Goal: Task Accomplishment & Management: Complete application form

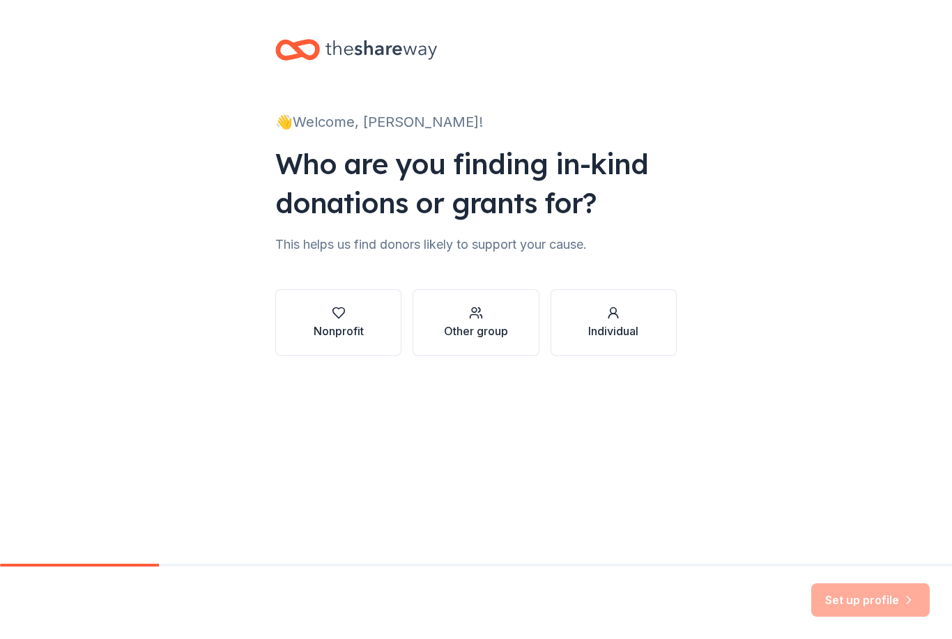
click at [355, 323] on div "Nonprofit" at bounding box center [339, 331] width 50 height 17
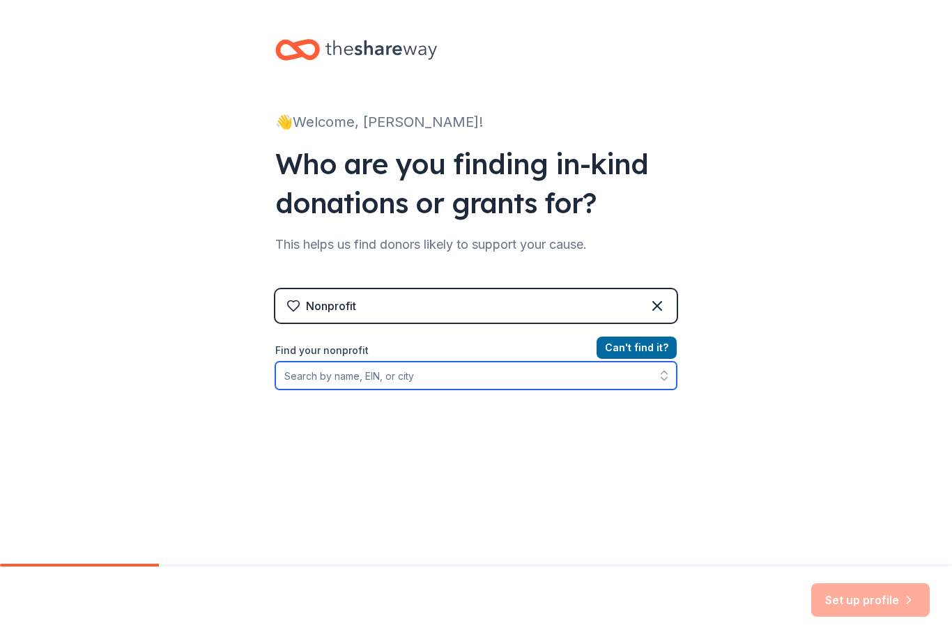
click at [627, 377] on input "Find your nonprofit" at bounding box center [475, 376] width 401 height 28
type input "J"
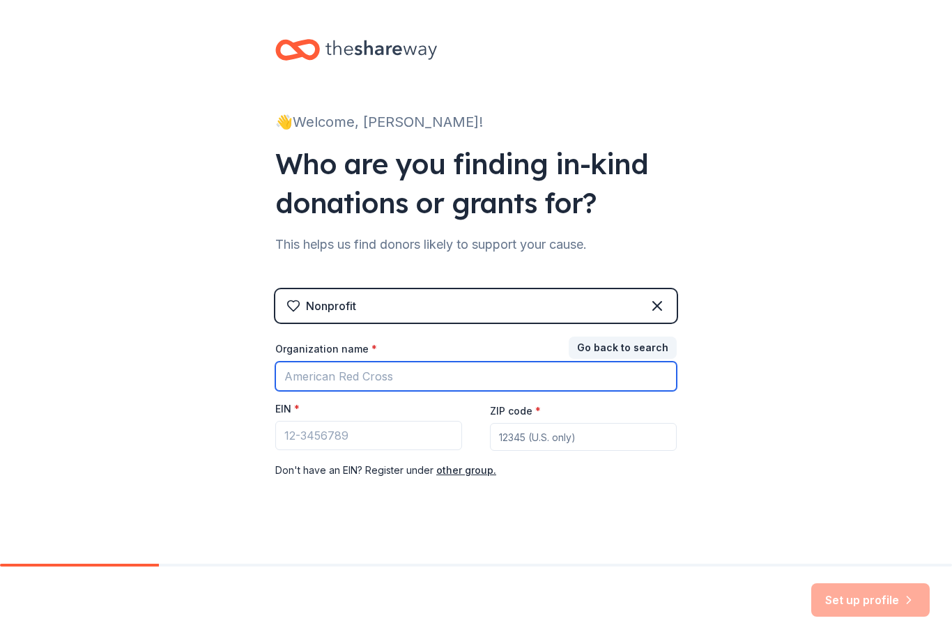
click at [457, 388] on input "Organization name *" at bounding box center [475, 376] width 401 height 29
type input "PTA"
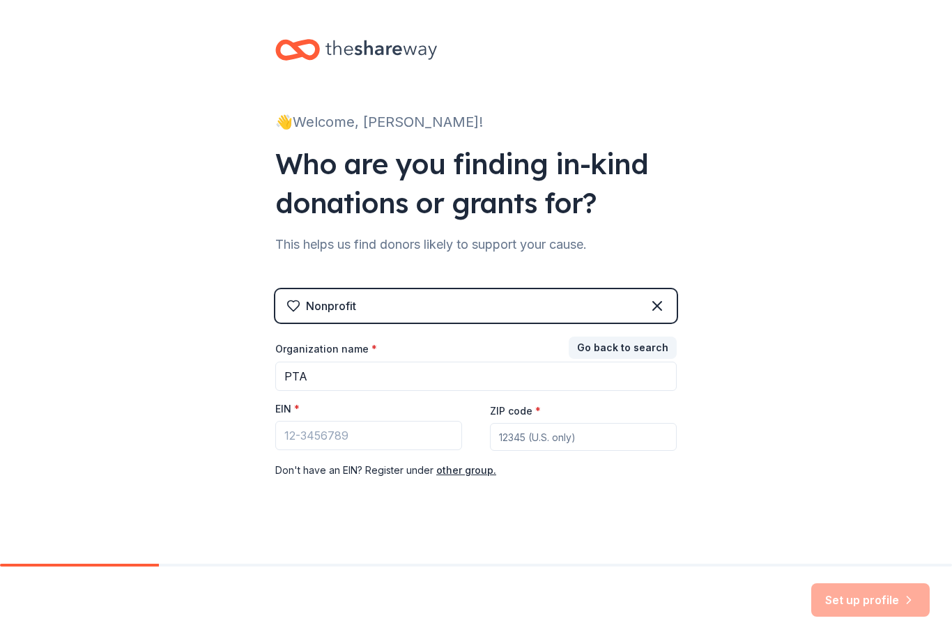
click at [632, 346] on button "Go back to search" at bounding box center [623, 348] width 108 height 22
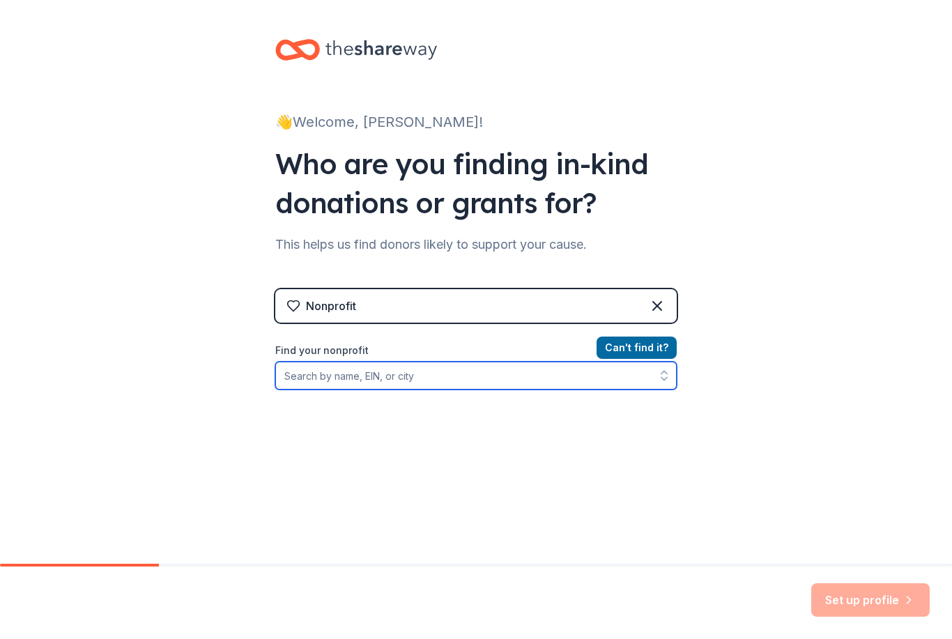
click at [515, 385] on input "Find your nonprofit" at bounding box center [475, 376] width 401 height 28
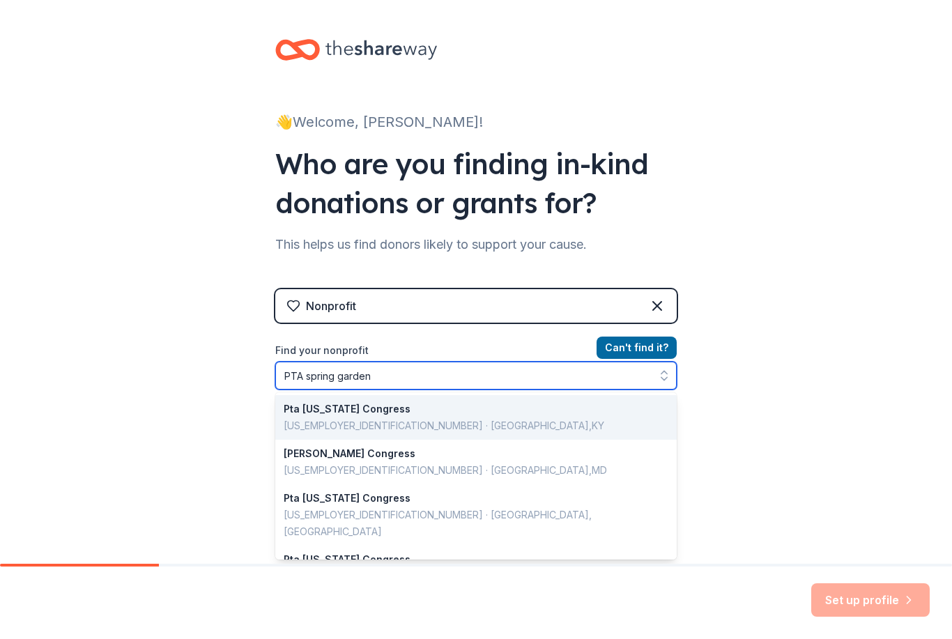
type input "PTA spring garden"
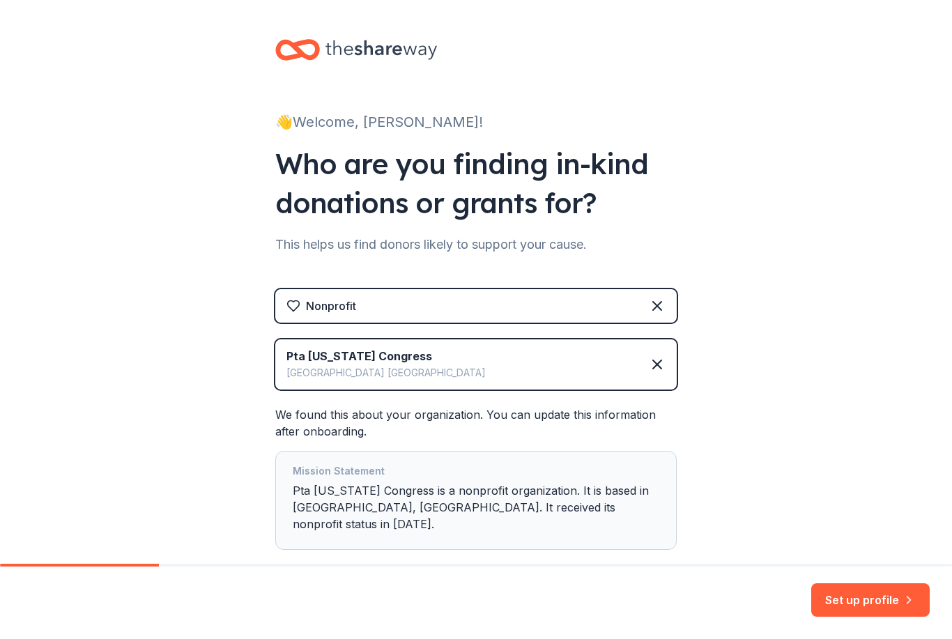
click at [587, 513] on div "Mission Statement Pta [US_STATE] Congress is a nonprofit organization. It is ba…" at bounding box center [476, 500] width 366 height 75
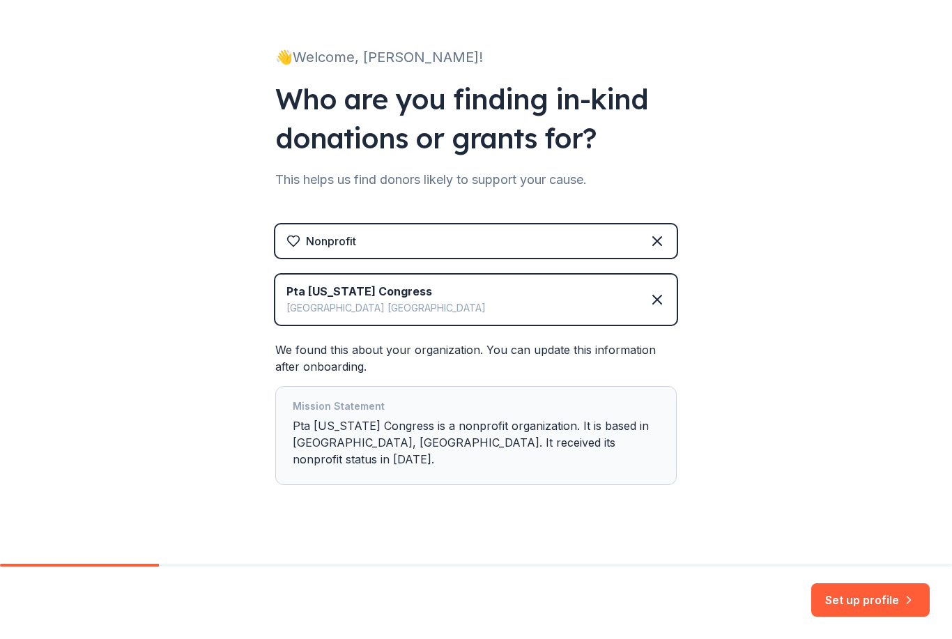
scroll to position [64, 0]
click at [858, 588] on button "Set up profile" at bounding box center [870, 599] width 118 height 33
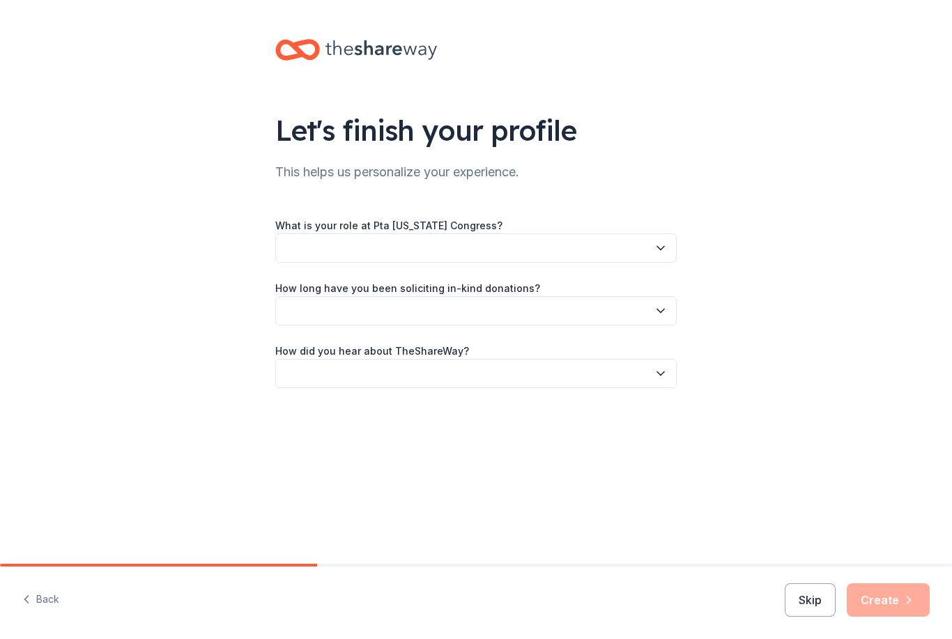
click at [545, 258] on button "button" at bounding box center [475, 247] width 401 height 29
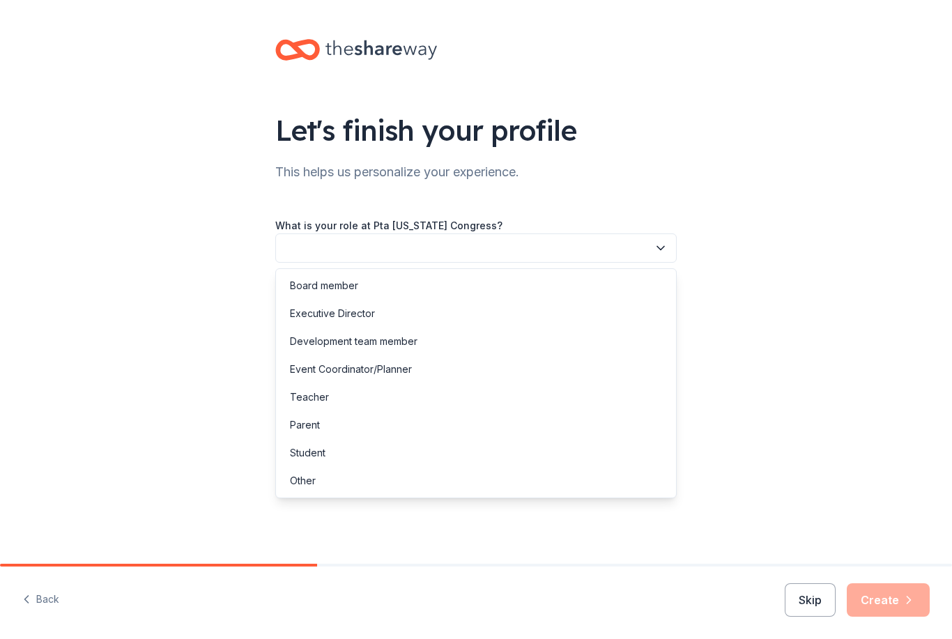
click at [354, 297] on div "Board member" at bounding box center [476, 286] width 394 height 28
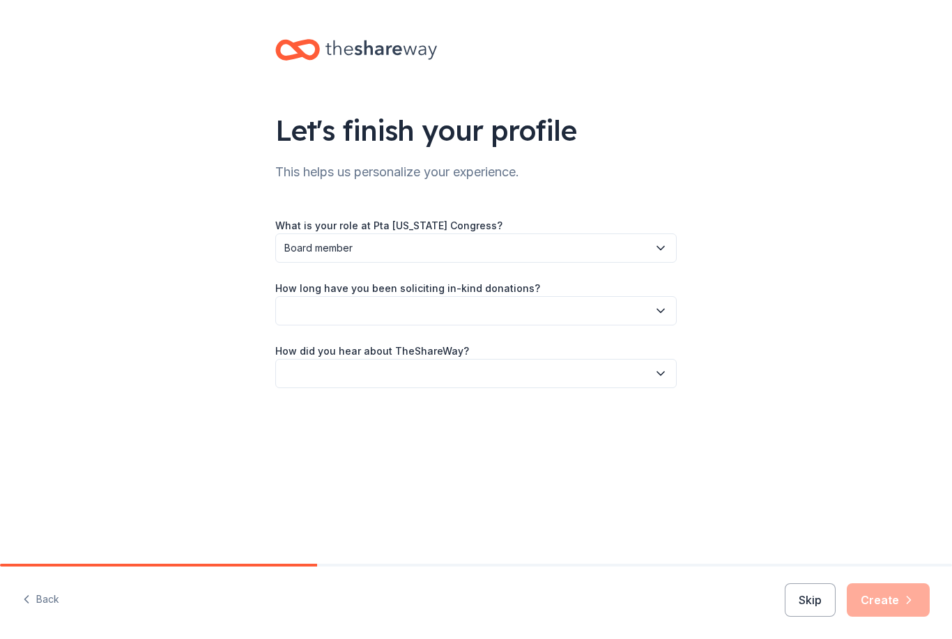
click at [484, 316] on button "button" at bounding box center [475, 310] width 401 height 29
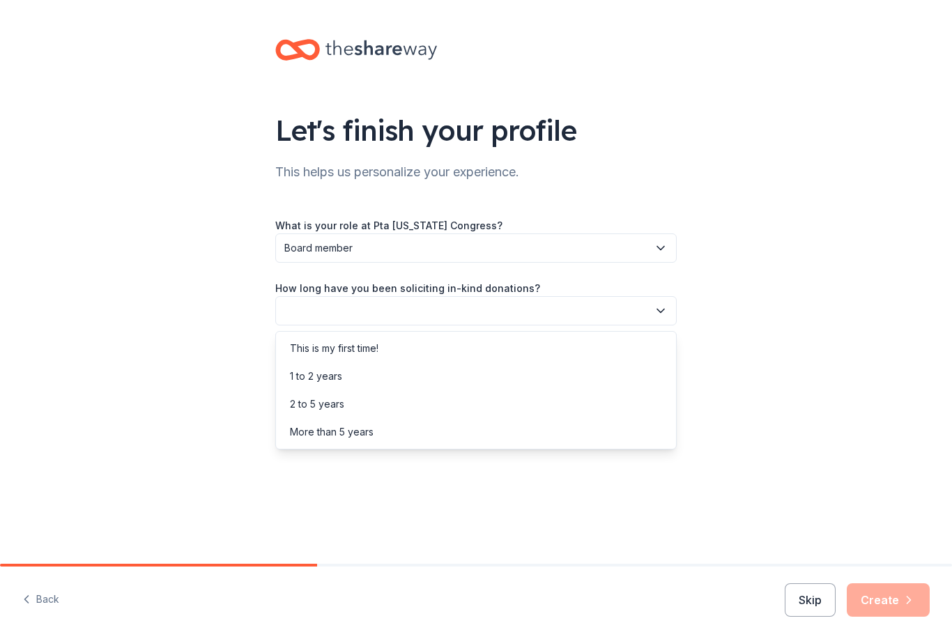
click at [377, 353] on div "This is my first time!" at bounding box center [334, 348] width 88 height 17
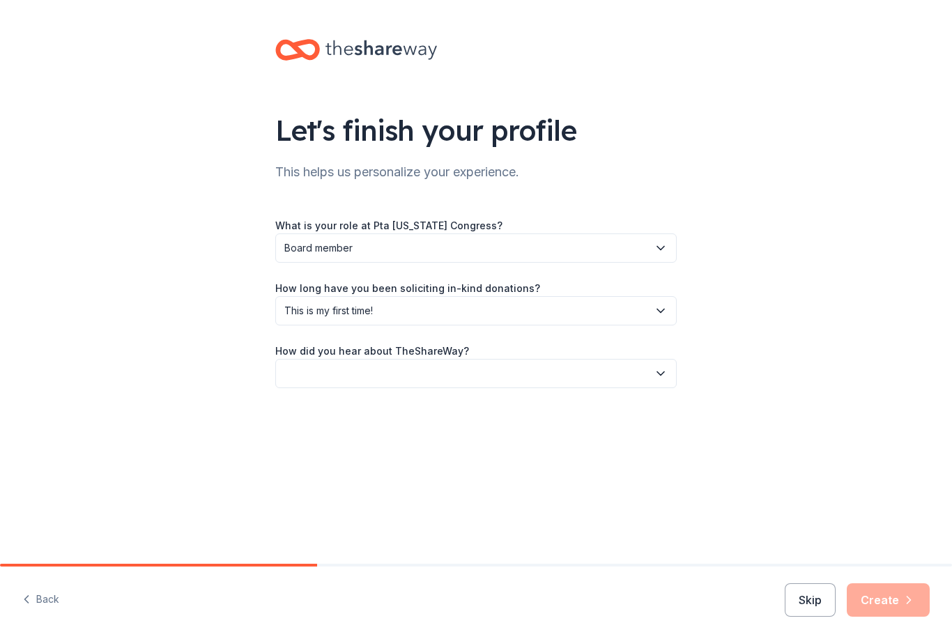
click at [456, 368] on button "button" at bounding box center [475, 373] width 401 height 29
click at [539, 382] on button "button" at bounding box center [475, 373] width 401 height 29
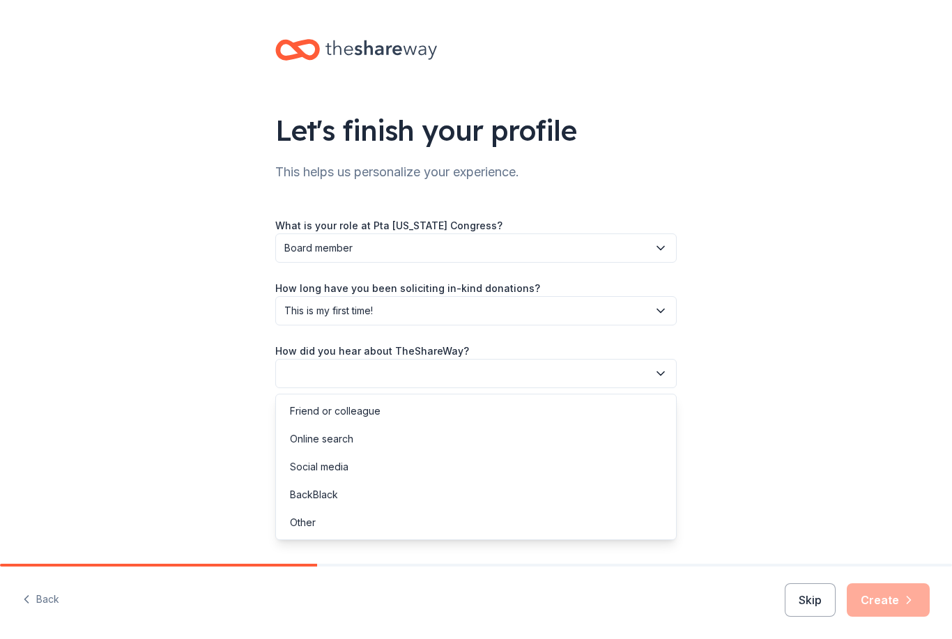
click at [314, 526] on div "Other" at bounding box center [303, 522] width 26 height 17
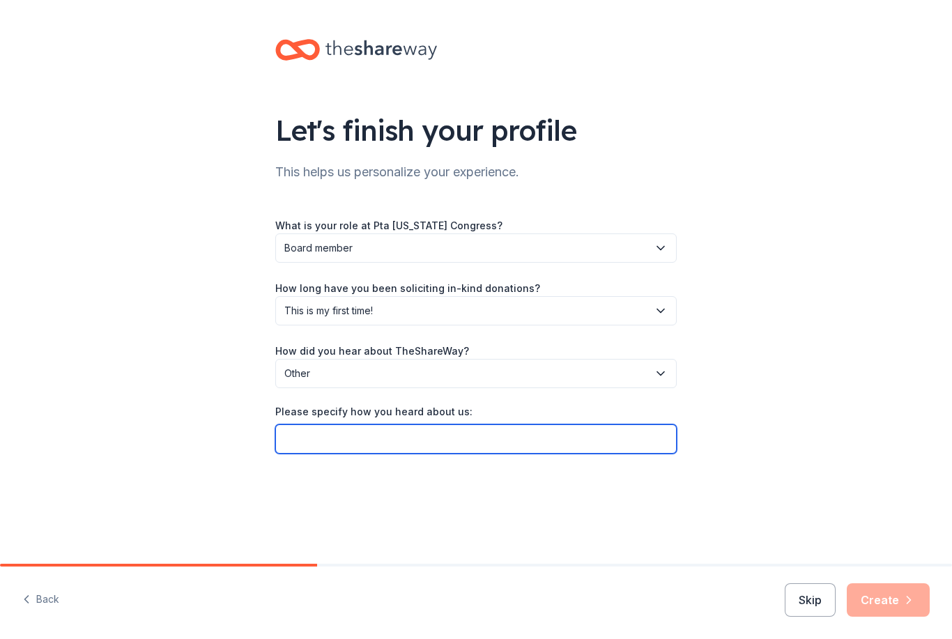
click at [431, 442] on input "Please specify how you heard about us:" at bounding box center [475, 438] width 401 height 29
type input "T"
type input "Round table ideas class session."
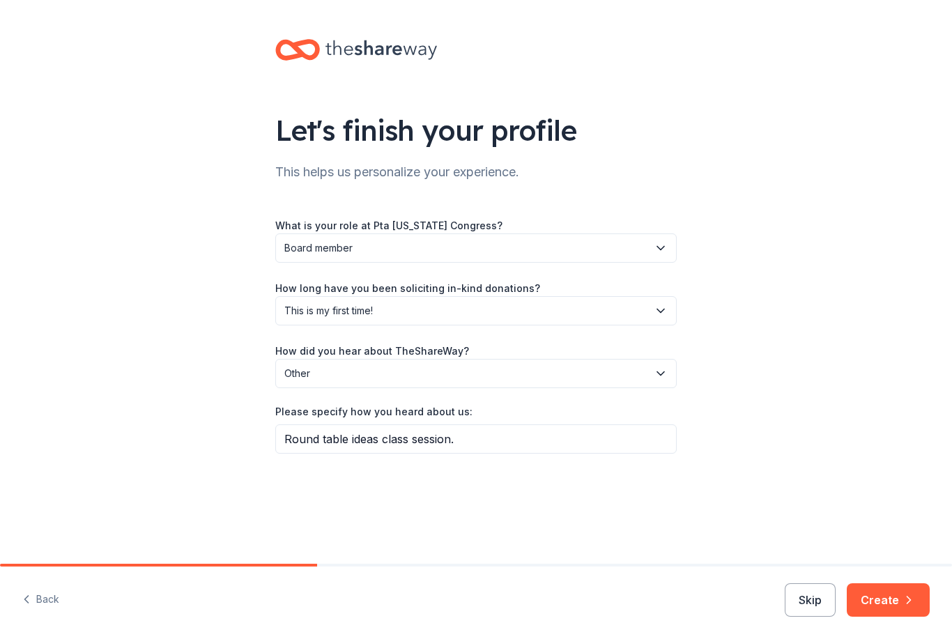
click at [902, 605] on icon "button" at bounding box center [909, 600] width 14 height 14
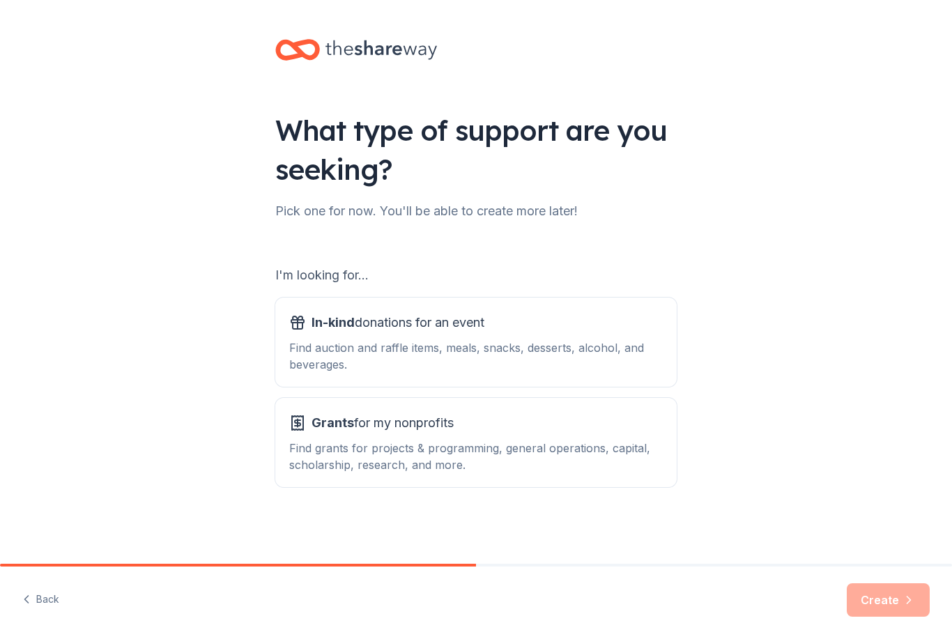
click at [589, 353] on div "Find auction and raffle items, meals, snacks, desserts, alcohol, and beverages." at bounding box center [475, 355] width 373 height 33
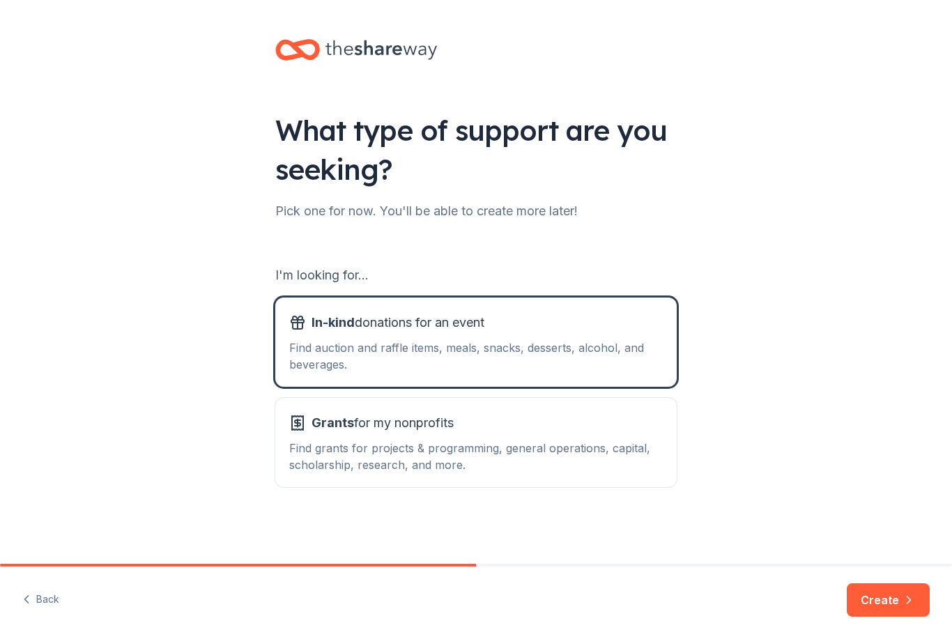
click at [883, 603] on button "Create" at bounding box center [888, 599] width 83 height 33
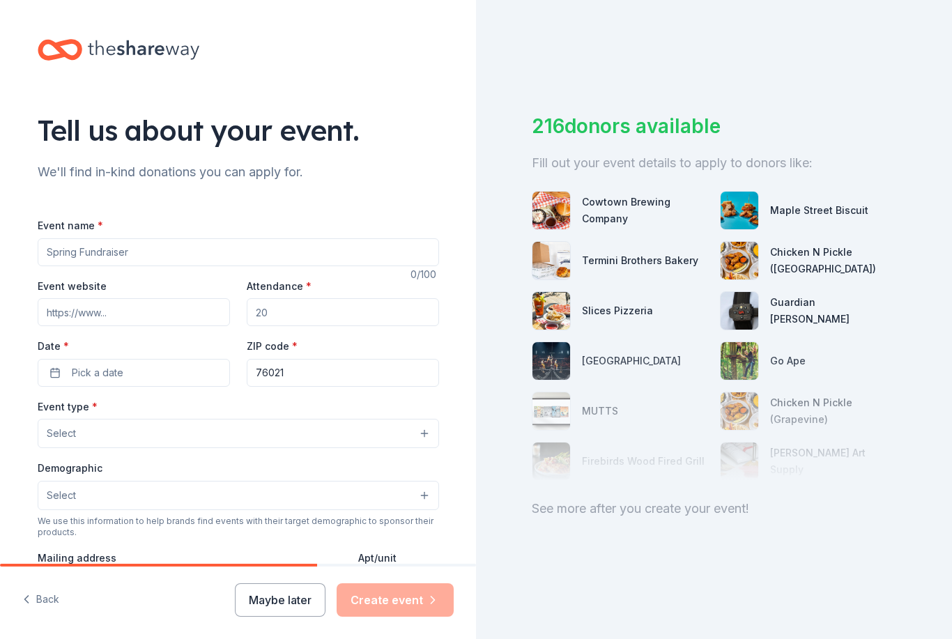
click at [63, 249] on input "Event name *" at bounding box center [238, 252] width 401 height 28
type input "Fall Festival"
click at [83, 314] on input "Event website" at bounding box center [134, 312] width 192 height 28
paste input "[URL][DOMAIN_NAME]"
type input "[URL][DOMAIN_NAME]"
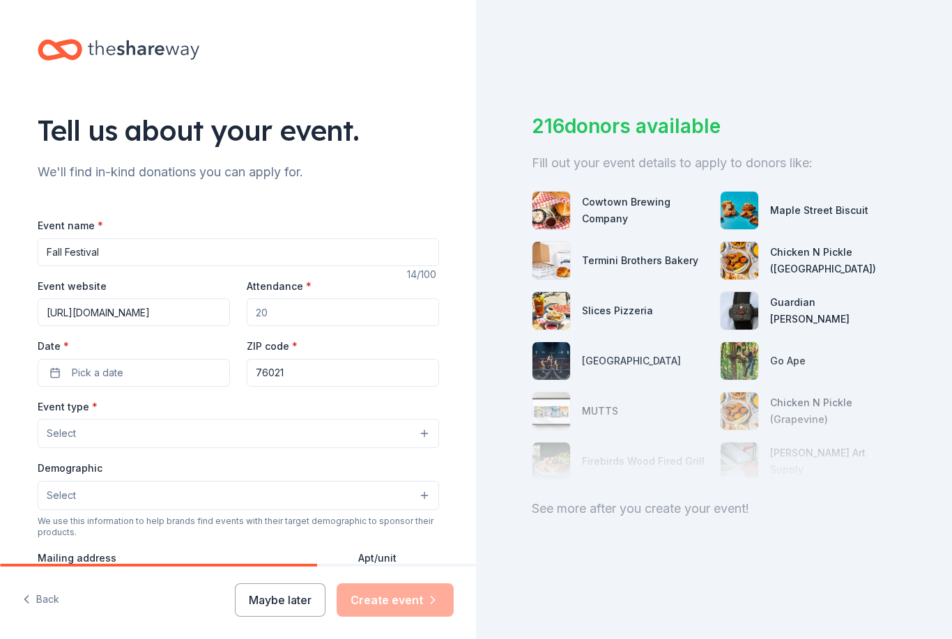
click at [330, 323] on input "Attendance *" at bounding box center [343, 312] width 192 height 28
click at [82, 375] on span "Pick a date" at bounding box center [98, 372] width 52 height 17
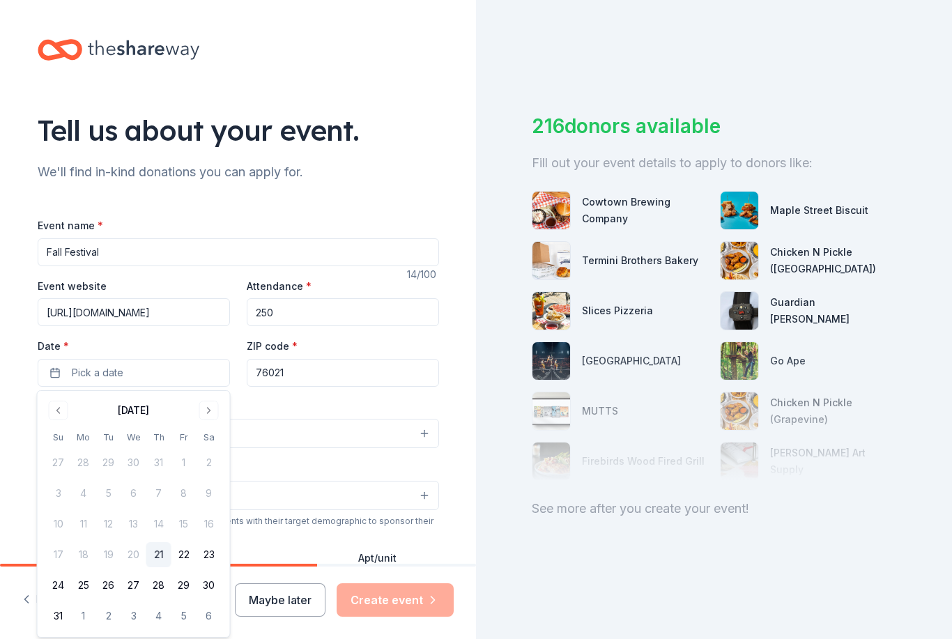
click at [212, 415] on button "Go to next month" at bounding box center [209, 411] width 20 height 20
click at [212, 410] on button "Go to next month" at bounding box center [209, 411] width 20 height 20
click at [187, 552] on button "24" at bounding box center [183, 554] width 25 height 25
click at [405, 341] on div "ZIP code * 76021" at bounding box center [343, 361] width 192 height 49
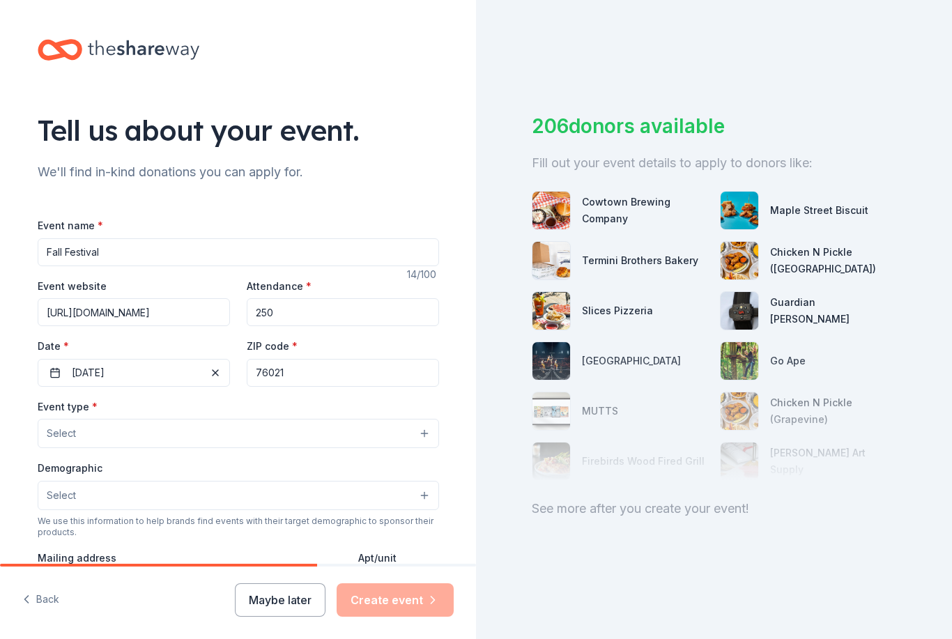
click at [285, 316] on input "250" at bounding box center [343, 312] width 192 height 28
type input "2"
type input "300"
click at [239, 436] on button "Select" at bounding box center [238, 433] width 401 height 29
click at [215, 376] on span "button" at bounding box center [215, 372] width 17 height 17
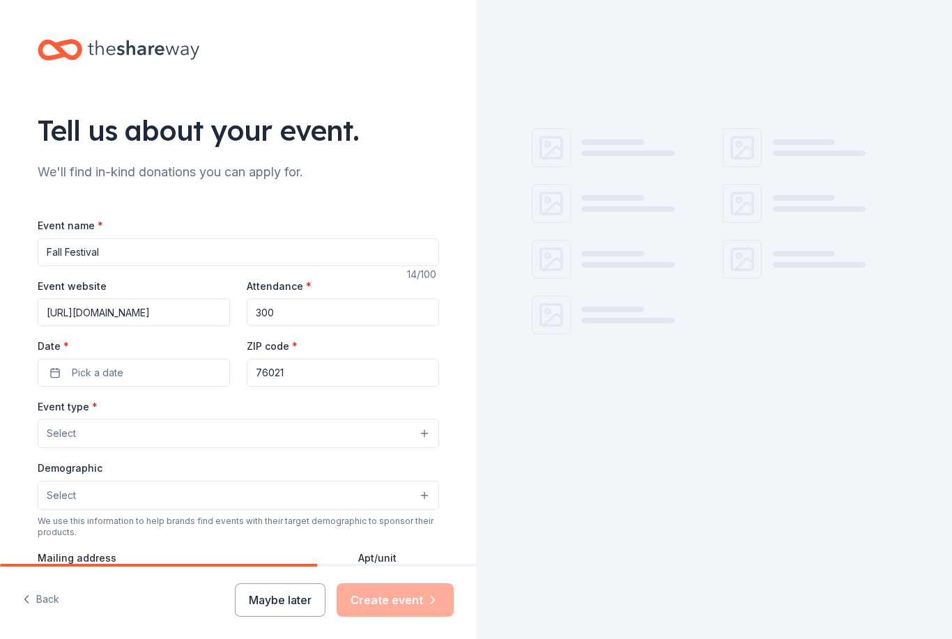
click at [190, 383] on button "Pick a date" at bounding box center [134, 373] width 192 height 28
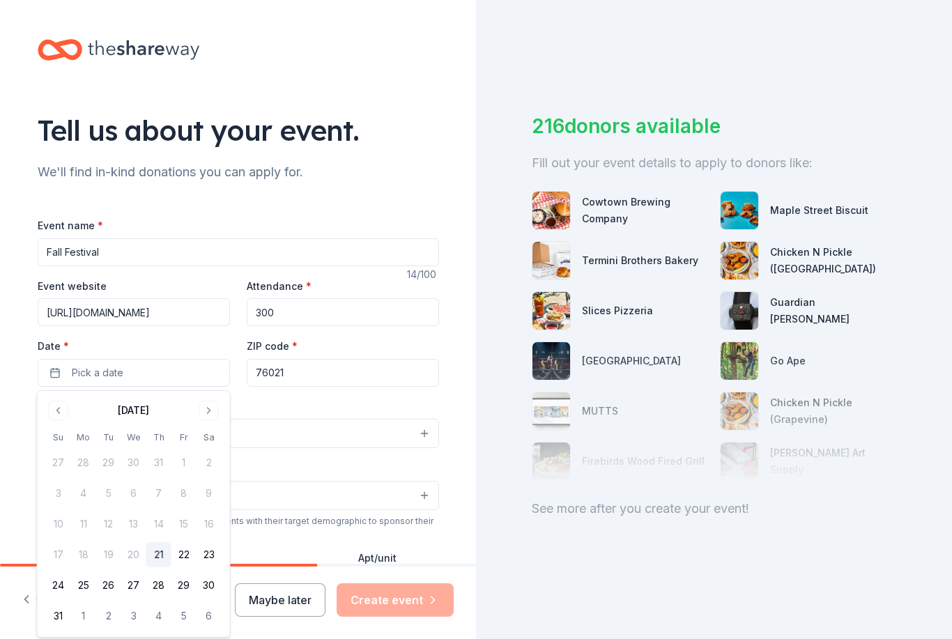
click at [211, 413] on button "Go to next month" at bounding box center [209, 411] width 20 height 20
click at [210, 412] on button "Go to next month" at bounding box center [209, 411] width 20 height 20
click at [215, 406] on button "Go to next month" at bounding box center [209, 411] width 20 height 20
click at [187, 495] on button "7" at bounding box center [183, 493] width 25 height 25
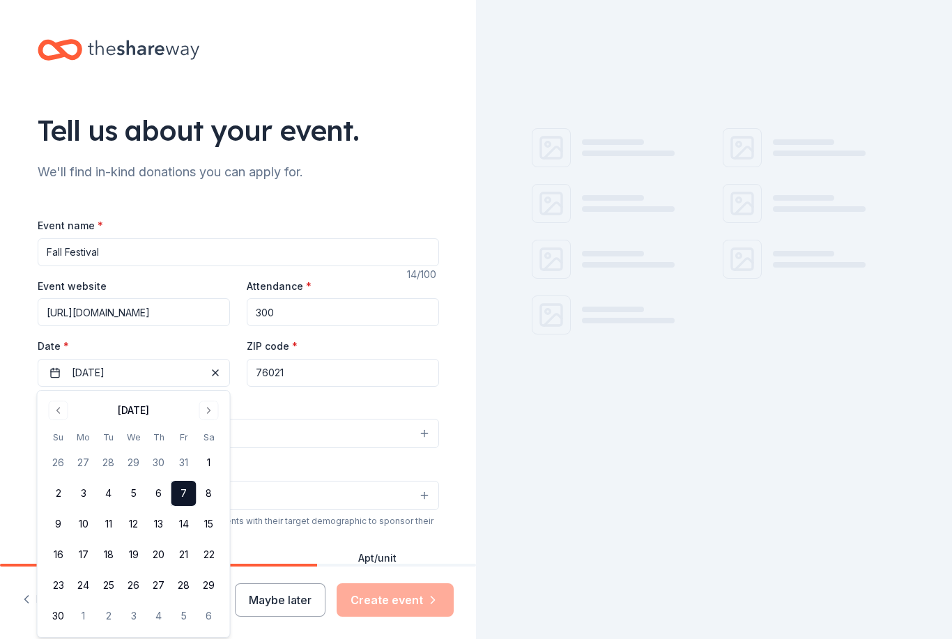
click at [278, 420] on button "Select" at bounding box center [238, 433] width 401 height 29
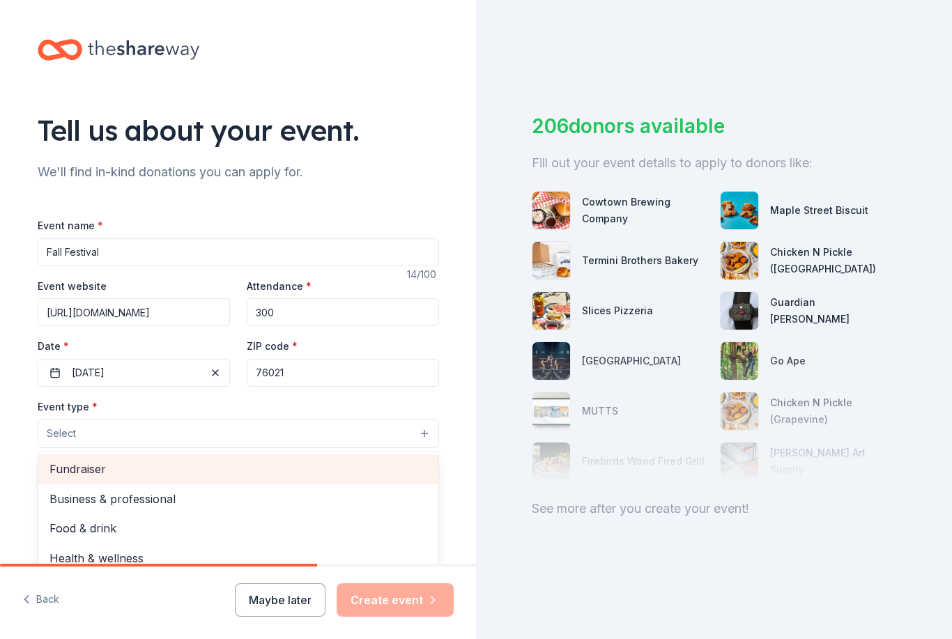
click at [97, 471] on span "Fundraiser" at bounding box center [238, 469] width 378 height 18
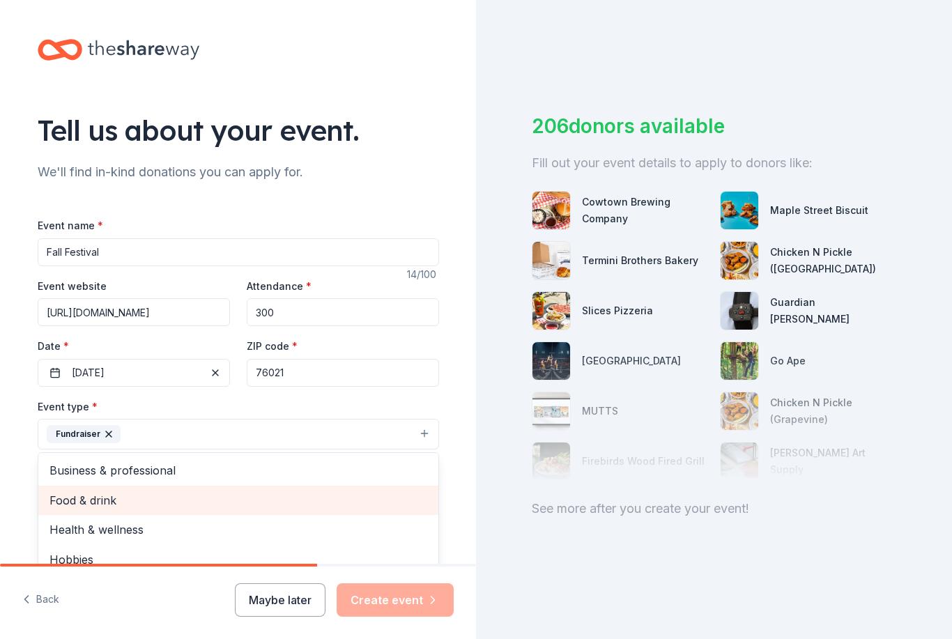
click at [112, 503] on span "Food & drink" at bounding box center [238, 500] width 378 height 18
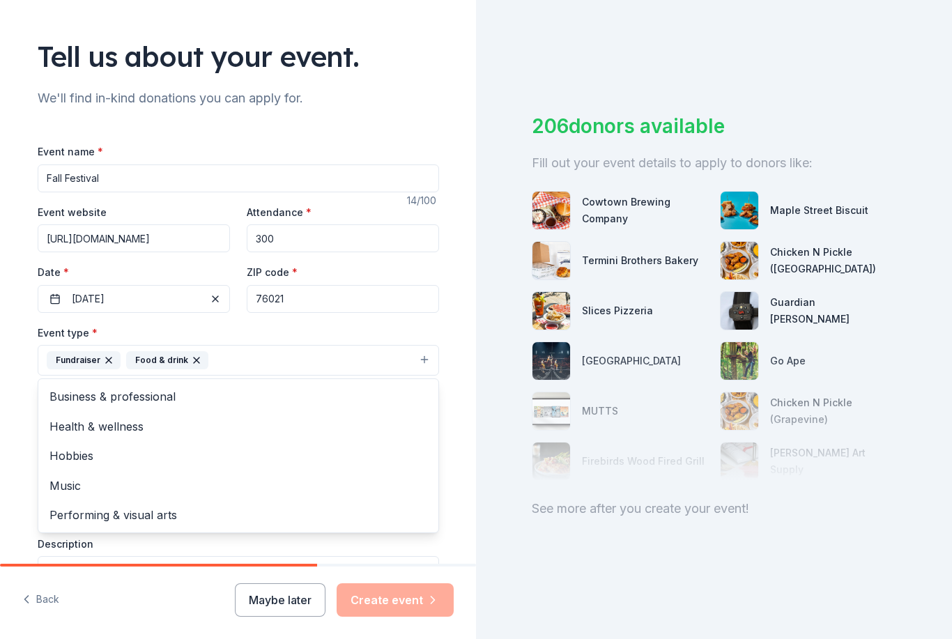
scroll to position [88, 0]
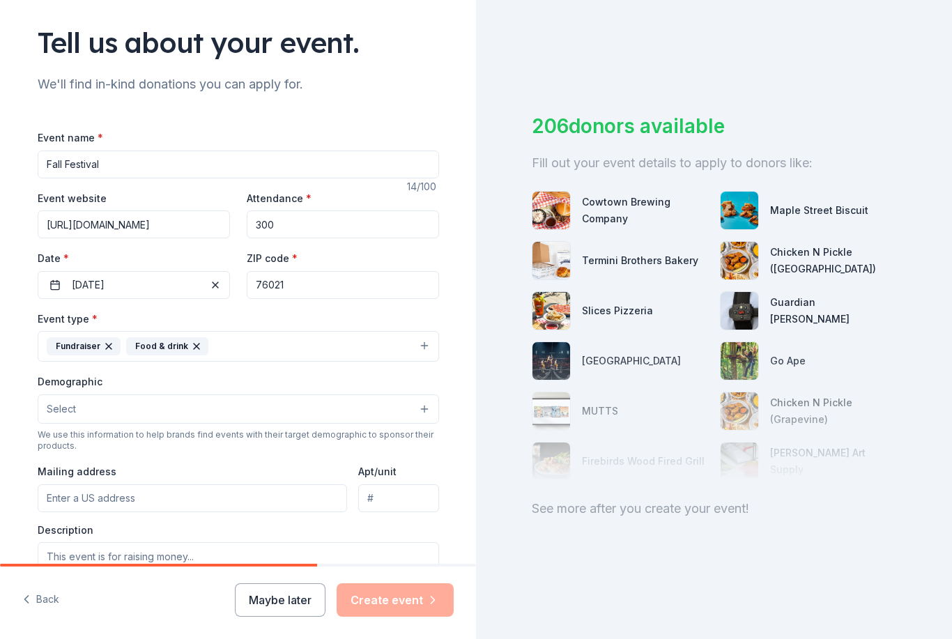
click at [269, 500] on input "Mailing address" at bounding box center [193, 498] width 310 height 28
type input "[STREET_ADDRESS]"
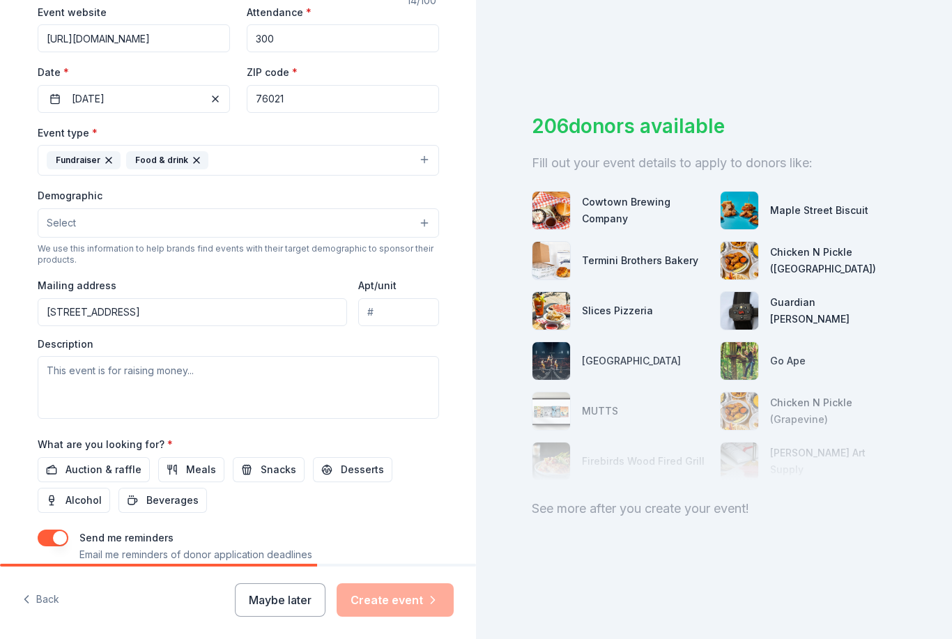
scroll to position [295, 0]
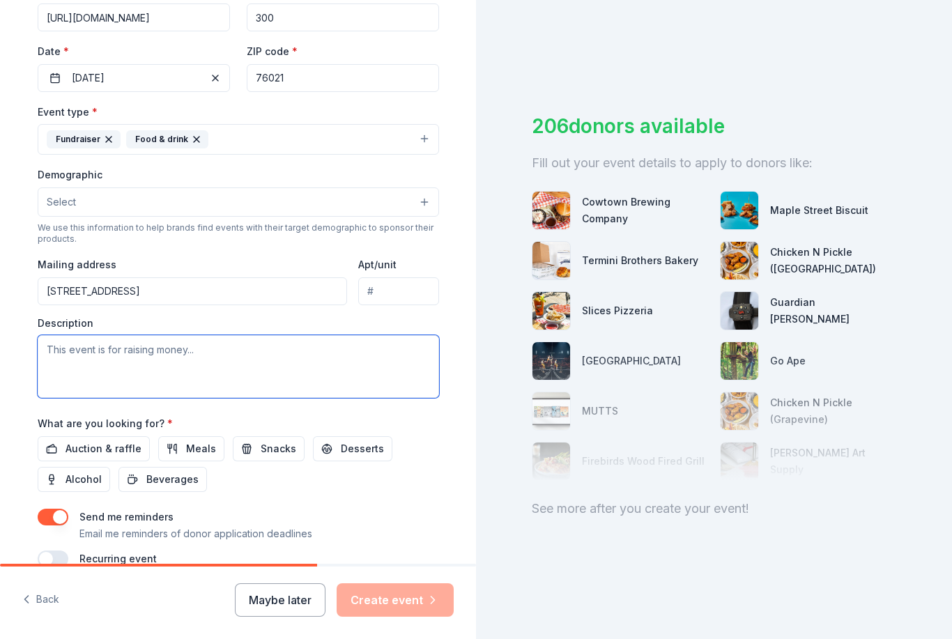
click at [51, 364] on textarea at bounding box center [238, 366] width 401 height 63
click at [79, 453] on span "Auction & raffle" at bounding box center [103, 448] width 76 height 17
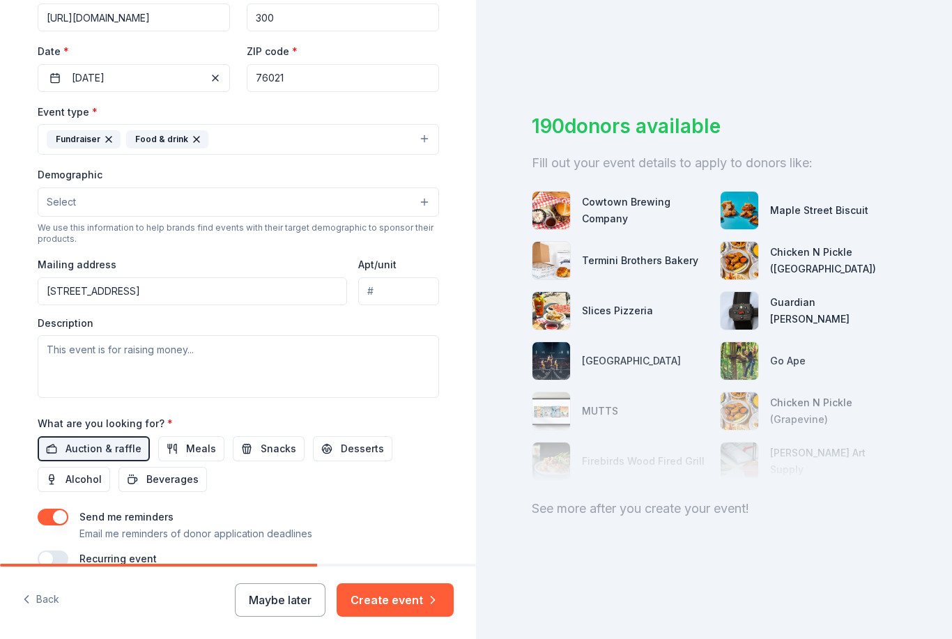
click at [205, 454] on span "Meals" at bounding box center [201, 448] width 30 height 17
click at [162, 481] on span "Beverages" at bounding box center [172, 479] width 52 height 17
click at [268, 444] on span "Snacks" at bounding box center [279, 448] width 36 height 17
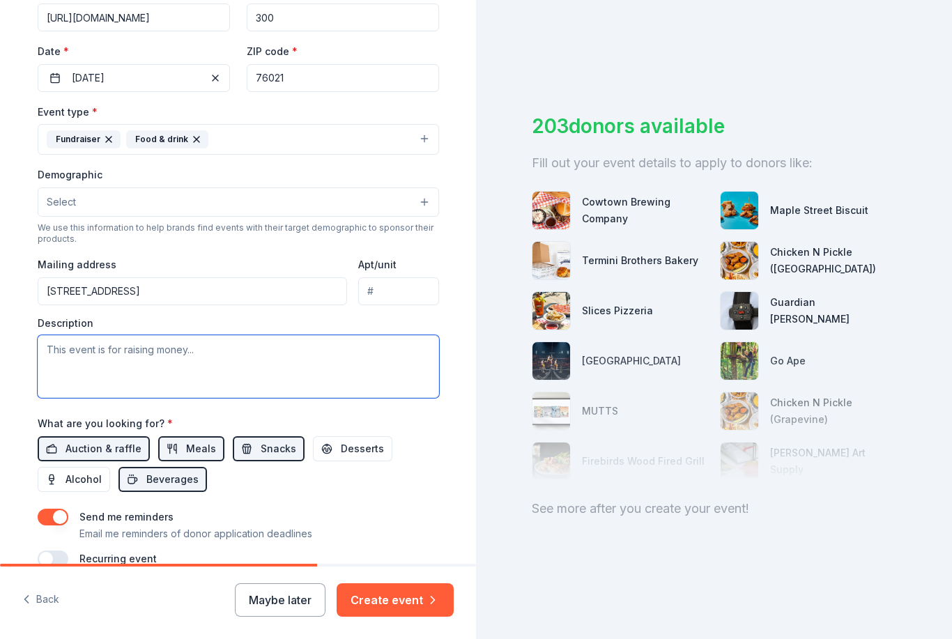
click at [53, 375] on textarea at bounding box center [238, 366] width 401 height 63
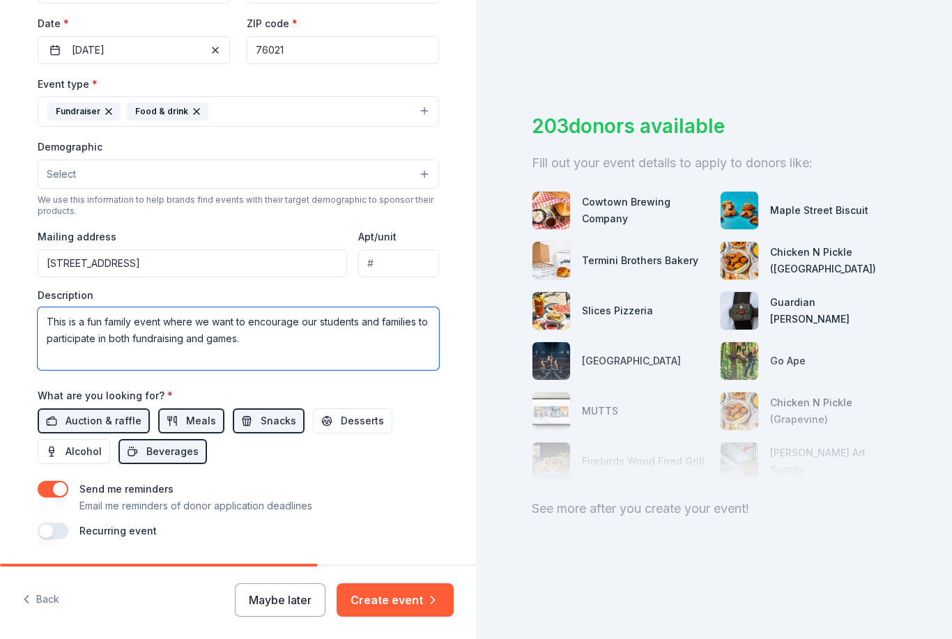
scroll to position [322, 0]
type textarea "This is a fun family event where we want to encourage our students and families…"
click at [441, 537] on div "Tell us about your event. We'll find in-kind donations you can apply for. Event…" at bounding box center [238, 142] width 446 height 929
click at [404, 604] on button "Create event" at bounding box center [395, 599] width 117 height 33
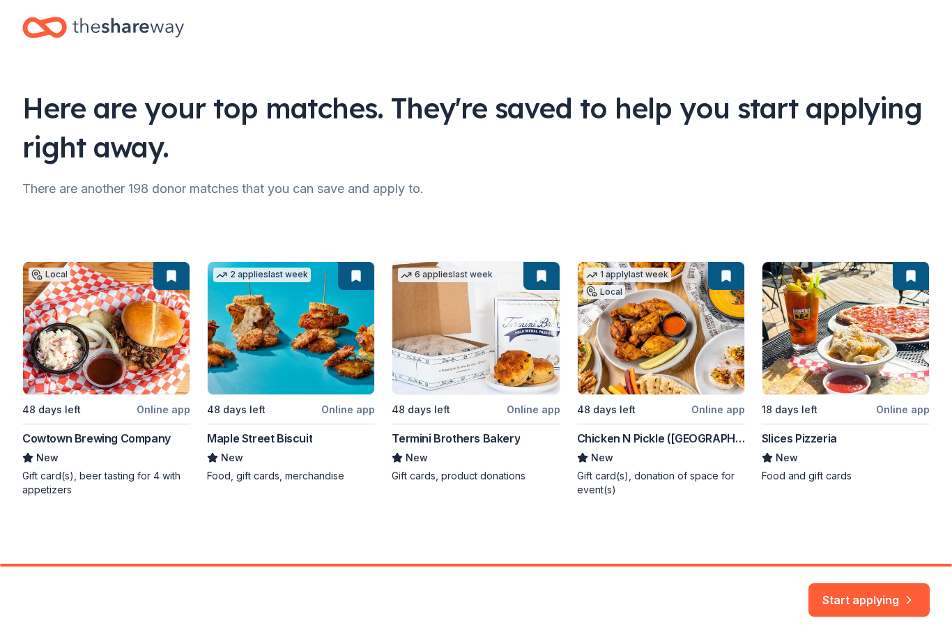
scroll to position [22, 0]
click at [734, 274] on div "Local 48 days left Online app Cowtown Brewing Company New Gift card(s), beer ta…" at bounding box center [475, 378] width 907 height 235
click at [731, 275] on div "Local 48 days left Online app Cowtown Brewing Company New Gift card(s), beer ta…" at bounding box center [475, 378] width 907 height 235
click at [723, 284] on div "Local 48 days left Online app Cowtown Brewing Company New Gift card(s), beer ta…" at bounding box center [475, 378] width 907 height 235
click at [623, 437] on div "Local 48 days left Online app Cowtown Brewing Company New Gift card(s), beer ta…" at bounding box center [475, 378] width 907 height 235
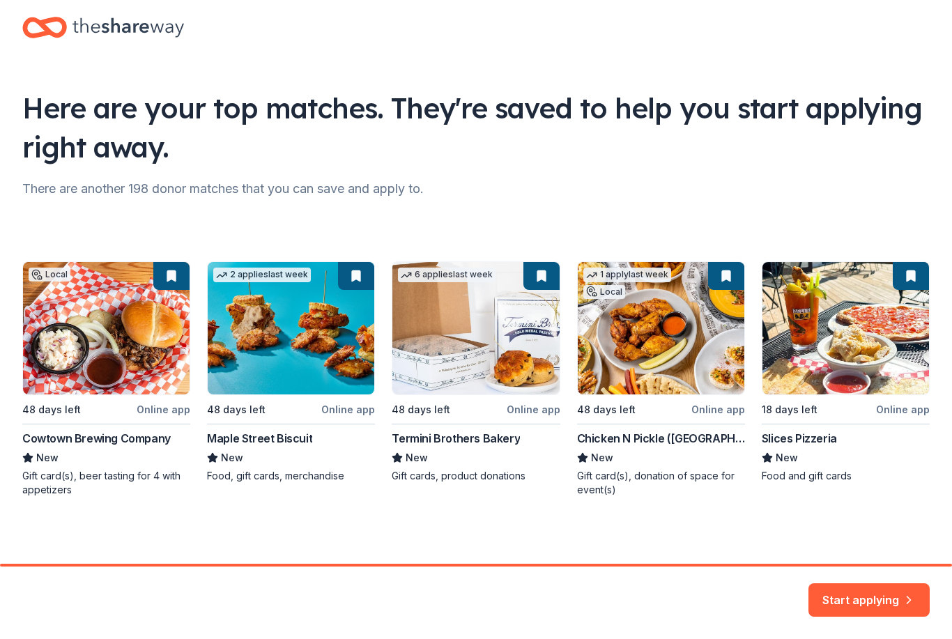
click at [676, 479] on div "Local 48 days left Online app Cowtown Brewing Company New Gift card(s), beer ta…" at bounding box center [475, 378] width 907 height 235
click at [695, 442] on div "Local 48 days left Online app Cowtown Brewing Company New Gift card(s), beer ta…" at bounding box center [475, 378] width 907 height 235
click at [702, 430] on div "Local 48 days left Online app Cowtown Brewing Company New Gift card(s), beer ta…" at bounding box center [475, 378] width 907 height 235
click at [692, 353] on div "Local 48 days left Online app Cowtown Brewing Company New Gift card(s), beer ta…" at bounding box center [475, 378] width 907 height 235
click at [882, 592] on button "Start applying" at bounding box center [868, 591] width 121 height 33
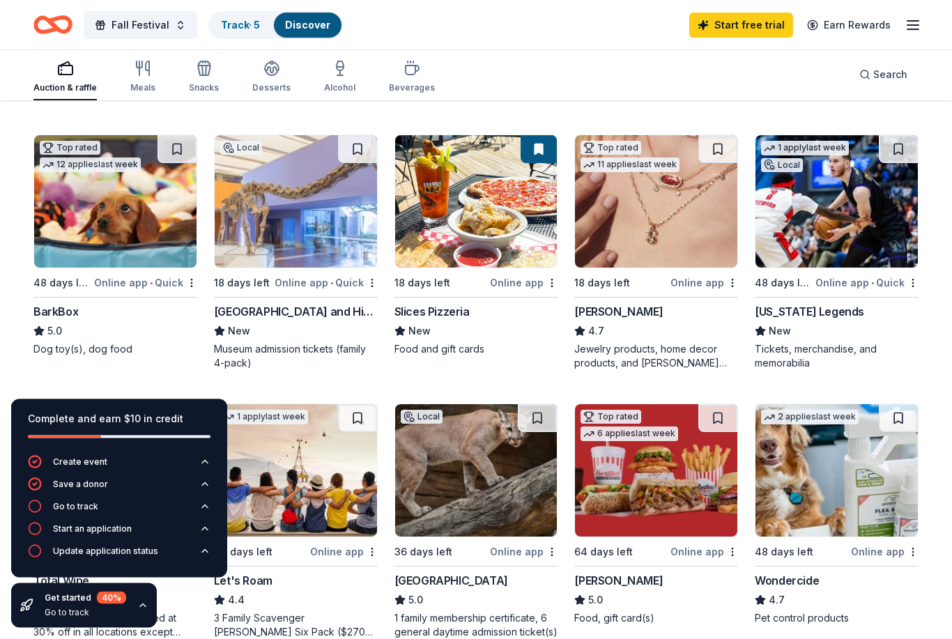
scroll to position [404, 0]
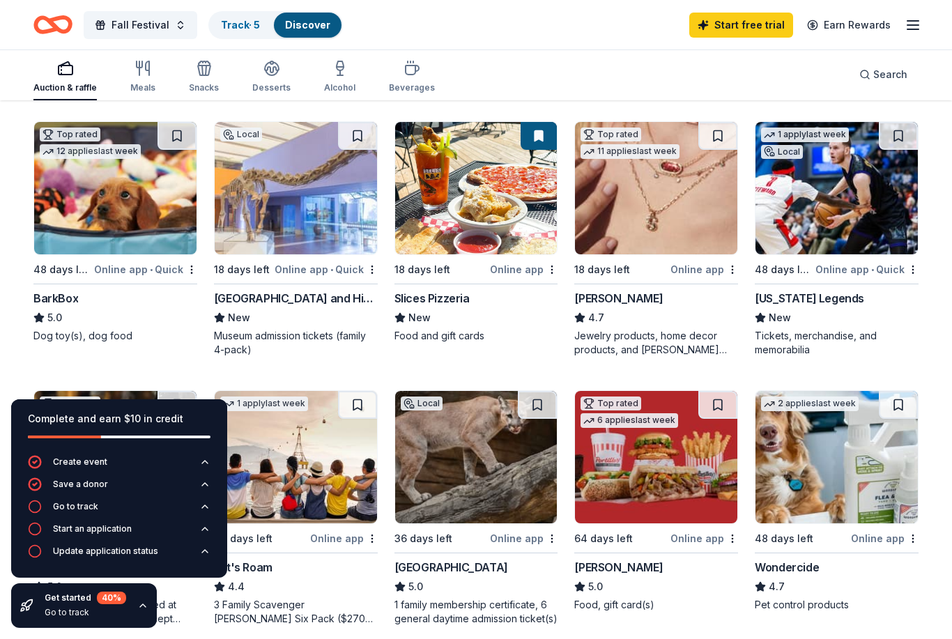
click at [349, 278] on div "Local 18 days left Online app • [GEOGRAPHIC_DATA] admission tickets (family 4-p…" at bounding box center [296, 238] width 164 height 235
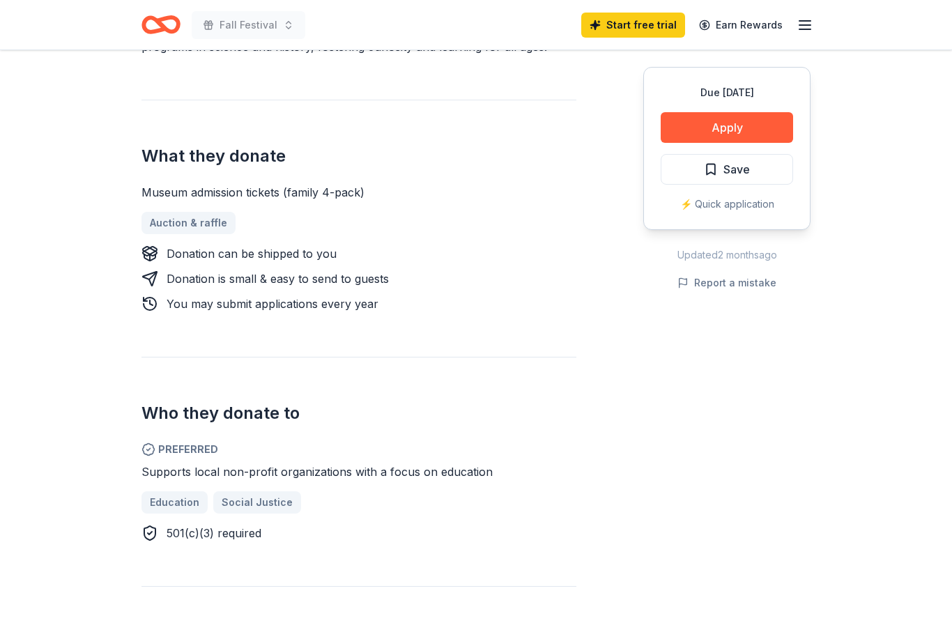
click at [755, 207] on div "⚡️ Quick application" at bounding box center [726, 204] width 132 height 17
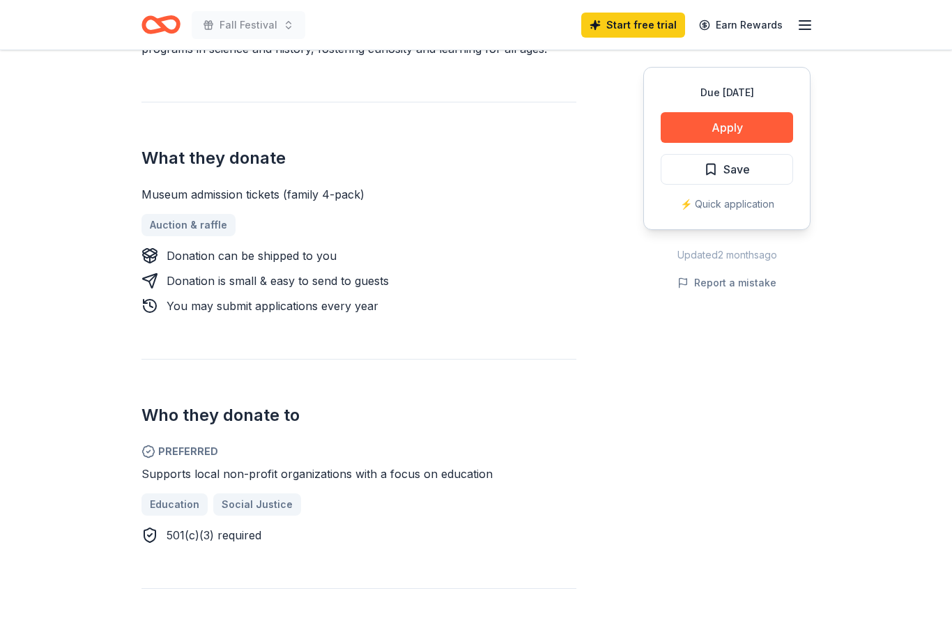
click at [720, 142] on button "Apply" at bounding box center [726, 127] width 132 height 31
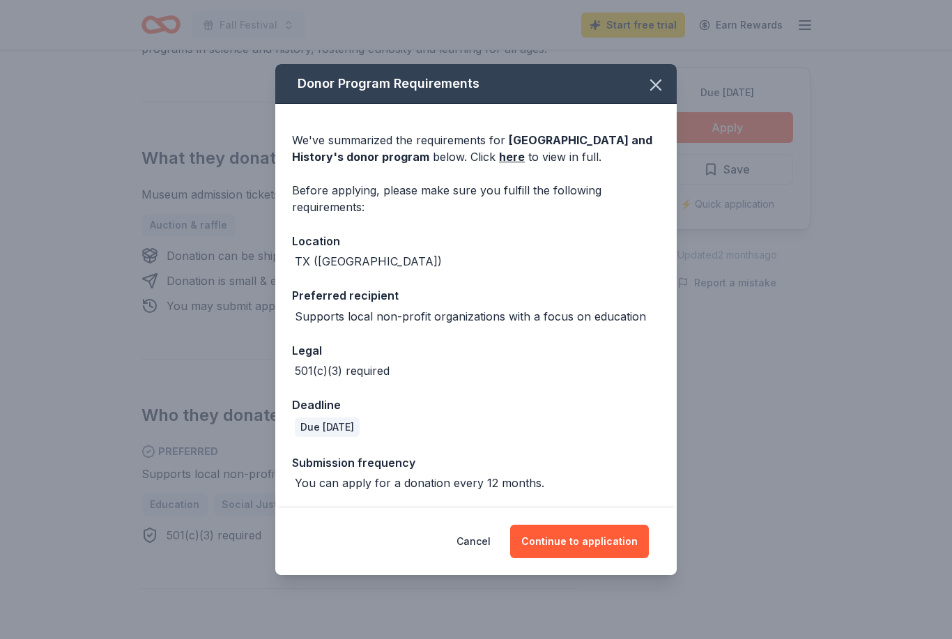
click at [590, 558] on button "Continue to application" at bounding box center [579, 541] width 139 height 33
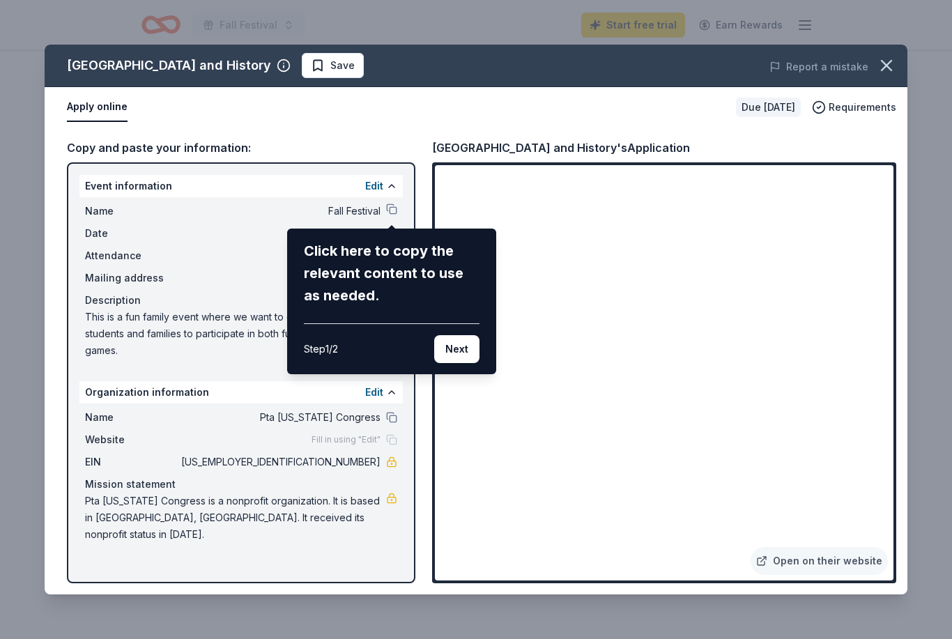
click at [399, 214] on div "[GEOGRAPHIC_DATA] of Science and History Save Report a mistake Apply online Due…" at bounding box center [476, 320] width 863 height 550
click at [392, 206] on div "[GEOGRAPHIC_DATA] of Science and History Save Report a mistake Apply online Due…" at bounding box center [476, 320] width 863 height 550
click at [454, 350] on button "Next" at bounding box center [456, 349] width 45 height 28
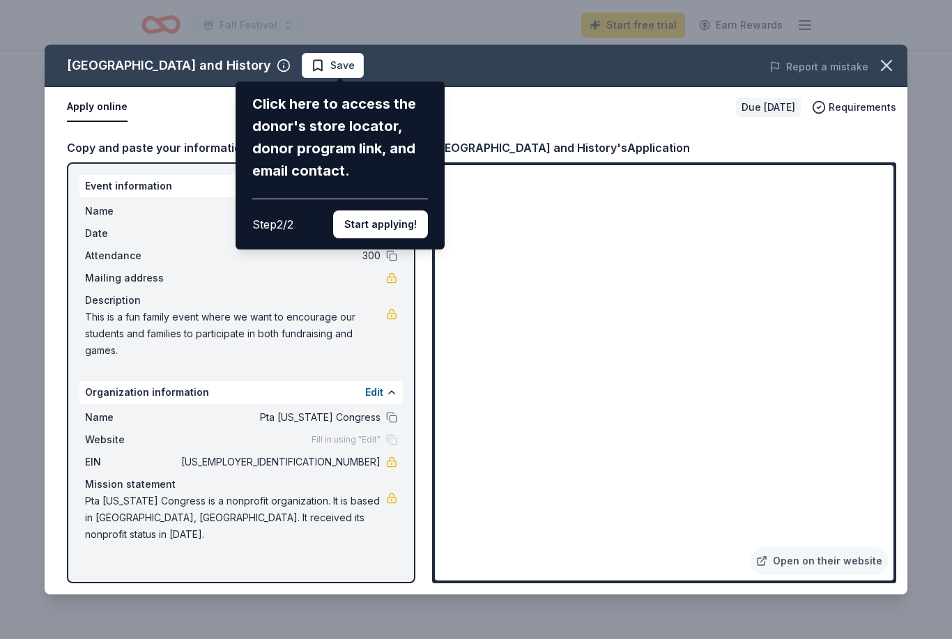
click at [387, 210] on button "Start applying!" at bounding box center [380, 224] width 95 height 28
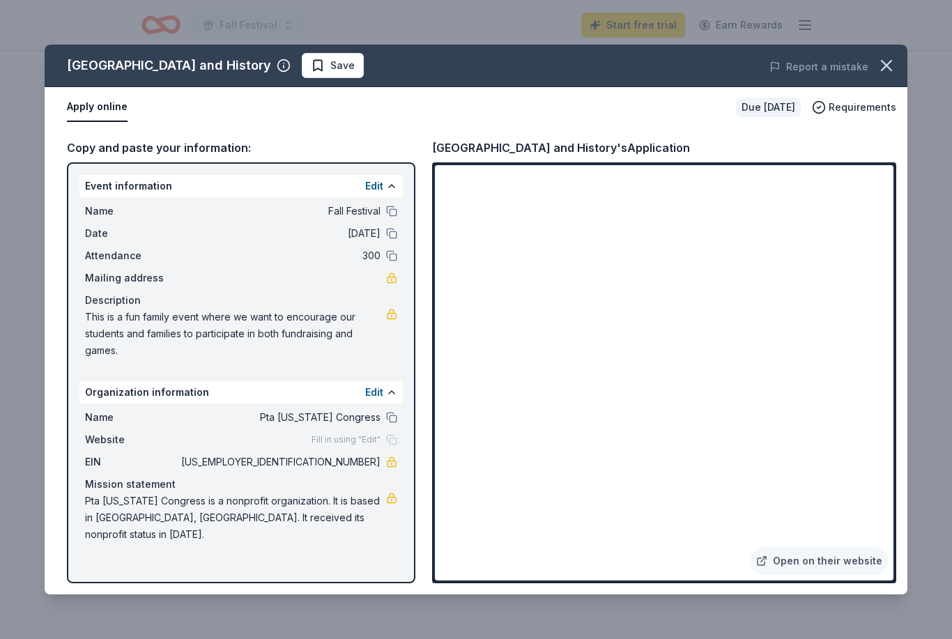
click at [389, 209] on button at bounding box center [391, 211] width 11 height 11
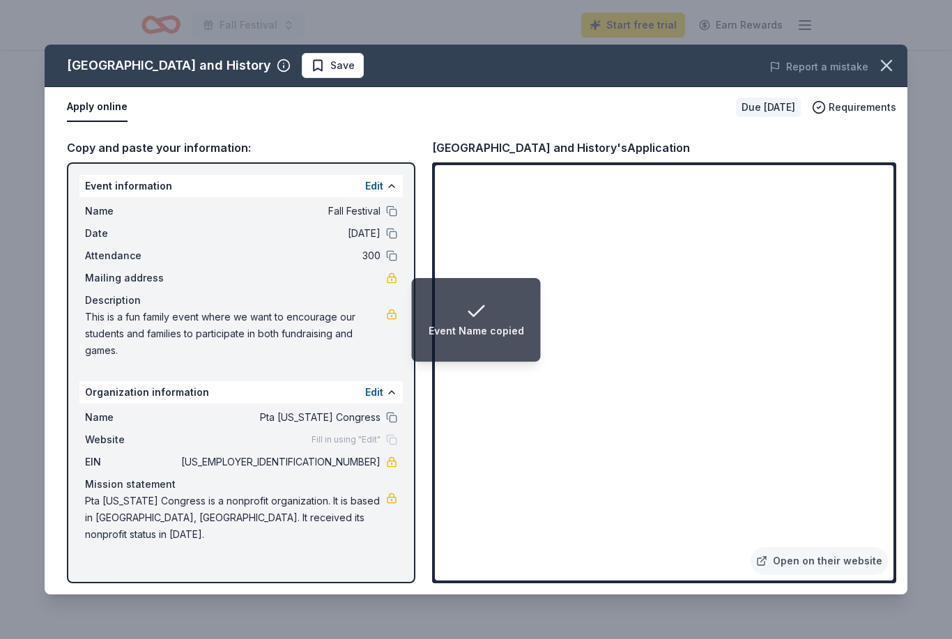
click at [396, 237] on button at bounding box center [391, 233] width 11 height 11
click at [393, 212] on button at bounding box center [391, 211] width 11 height 11
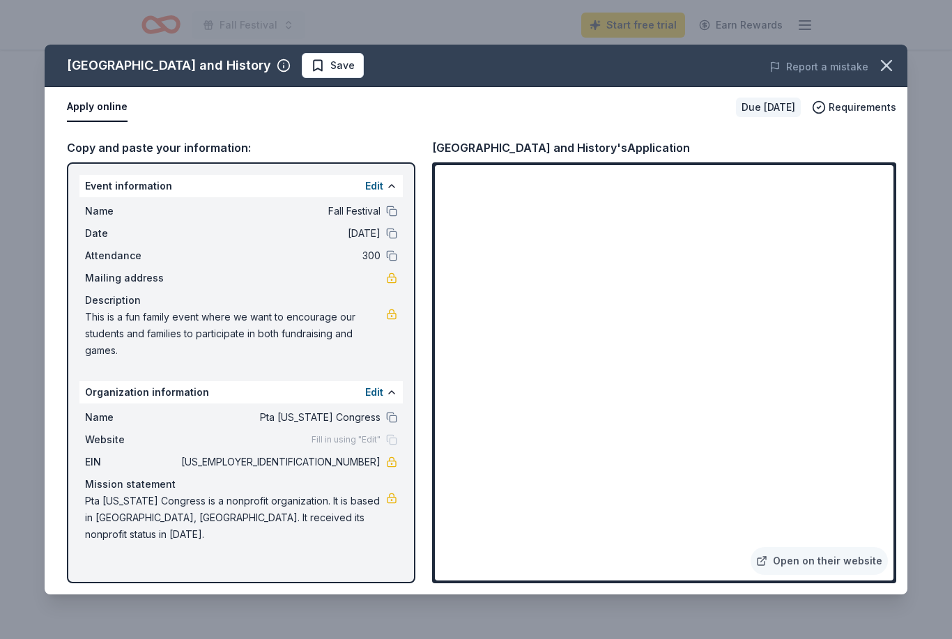
click at [389, 237] on button at bounding box center [391, 233] width 11 height 11
